Goal: Task Accomplishment & Management: Manage account settings

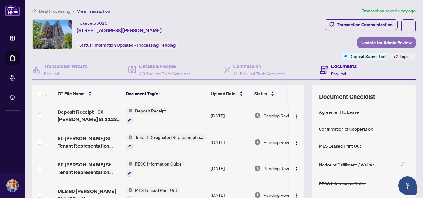
click at [396, 43] on span "Update for Admin Review" at bounding box center [386, 43] width 50 height 10
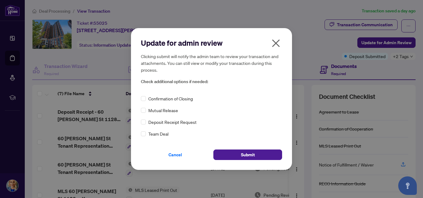
click at [274, 44] on icon "close" at bounding box center [276, 43] width 10 height 10
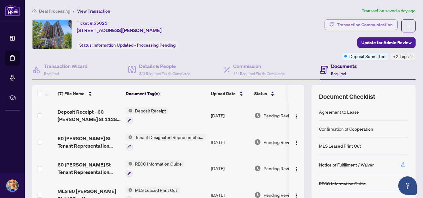
click at [374, 25] on div "Transaction Communication" at bounding box center [365, 25] width 56 height 10
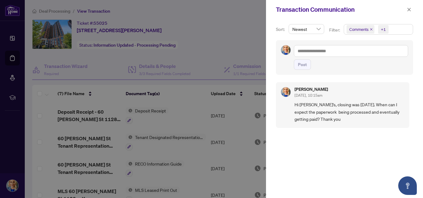
click at [406, 25] on span "Comments +1" at bounding box center [378, 29] width 69 height 10
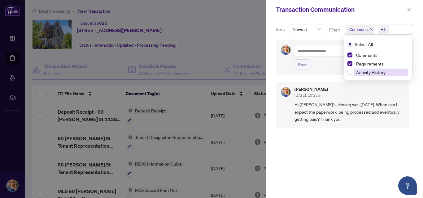
click at [375, 73] on span "Activity History" at bounding box center [370, 73] width 29 height 6
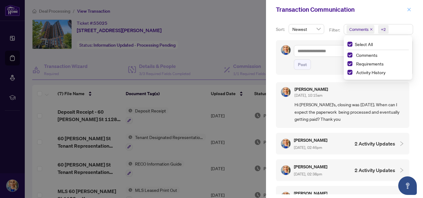
click at [409, 10] on icon "close" at bounding box center [409, 9] width 4 height 4
